Goal: Task Accomplishment & Management: Complete application form

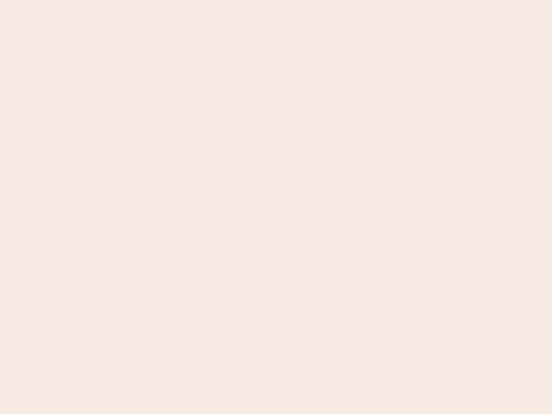
click at [276, 207] on nb-app "Almost there Thank you for registering for Newbook. Your account is under revie…" at bounding box center [276, 207] width 552 height 414
click at [276, 0] on nb-app "Almost there Thank you for registering for Newbook. Your account is under revie…" at bounding box center [276, 207] width 552 height 414
click at [295, 0] on nb-app "Almost there Thank you for registering for Newbook. Your account is under revie…" at bounding box center [276, 207] width 552 height 414
click at [276, 207] on nb-app "Almost there Thank you for registering for Newbook. Your account is under revie…" at bounding box center [276, 207] width 552 height 414
click at [276, 0] on nb-app "Almost there Thank you for registering for Newbook. Your account is under revie…" at bounding box center [276, 207] width 552 height 414
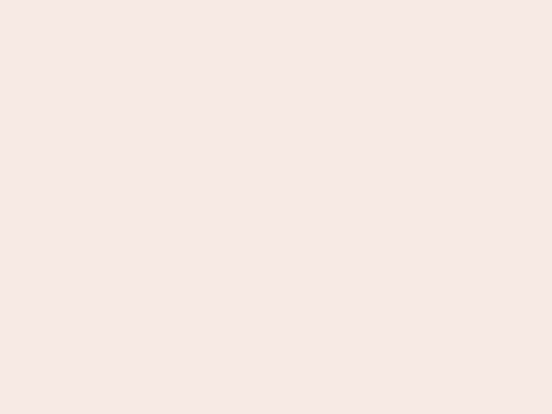
click at [193, 0] on nb-app "Almost there Thank you for registering for Newbook. Your account is under revie…" at bounding box center [276, 207] width 552 height 414
click at [276, 207] on nb-app "Almost there Thank you for registering for Newbook. Your account is under revie…" at bounding box center [276, 207] width 552 height 414
click at [276, 0] on nb-app "Almost there Thank you for registering for Newbook. Your account is under revie…" at bounding box center [276, 207] width 552 height 414
click at [193, 0] on nb-app "Almost there Thank you for registering for Newbook. Your account is under revie…" at bounding box center [276, 207] width 552 height 414
click at [276, 207] on nb-app "Almost there Thank you for registering for Newbook. Your account is under revie…" at bounding box center [276, 207] width 552 height 414
